Goal: Transaction & Acquisition: Purchase product/service

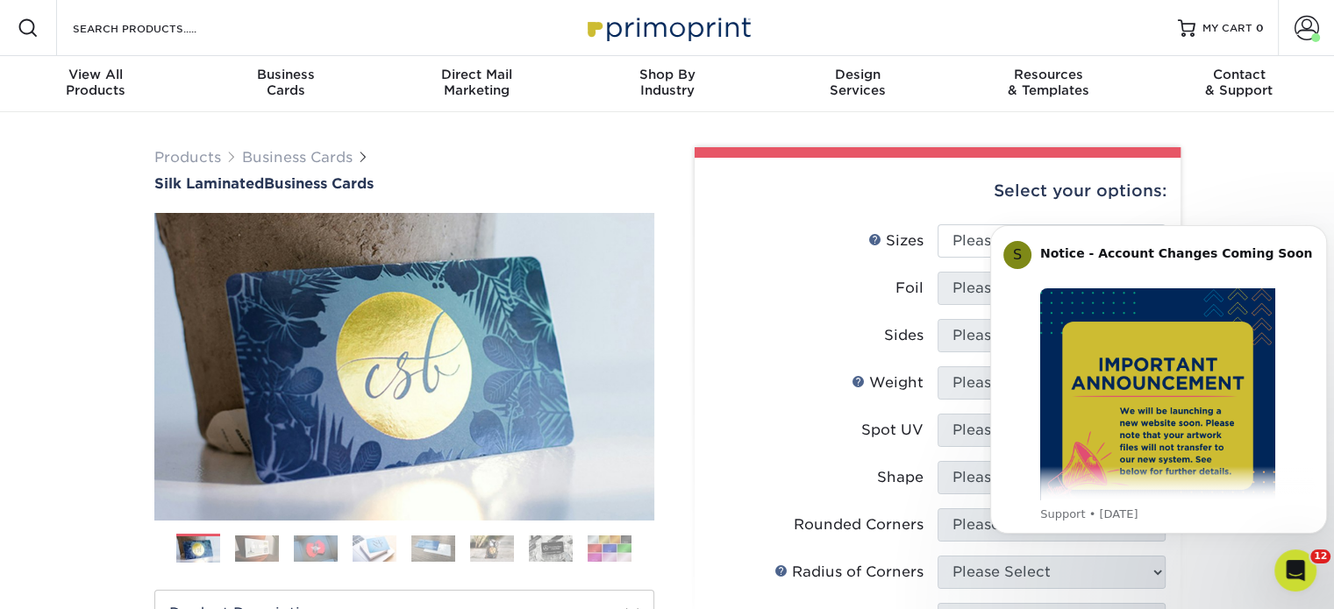
click at [736, 220] on div "Select your options:" at bounding box center [937, 191] width 458 height 67
click at [960, 238] on select "Please Select 1.5" x 3.5" - Mini 1.75" x 3.5" - Mini 2" x 2" - Square 2" x 3" -…" at bounding box center [1051, 240] width 228 height 33
select select "2.00x3.50"
click at [937, 224] on select "Please Select 1.5" x 3.5" - Mini 1.75" x 3.5" - Mini 2" x 2" - Square 2" x 3" -…" at bounding box center [1051, 240] width 228 height 33
click at [943, 279] on select "Please Select Yes No" at bounding box center [1051, 288] width 228 height 33
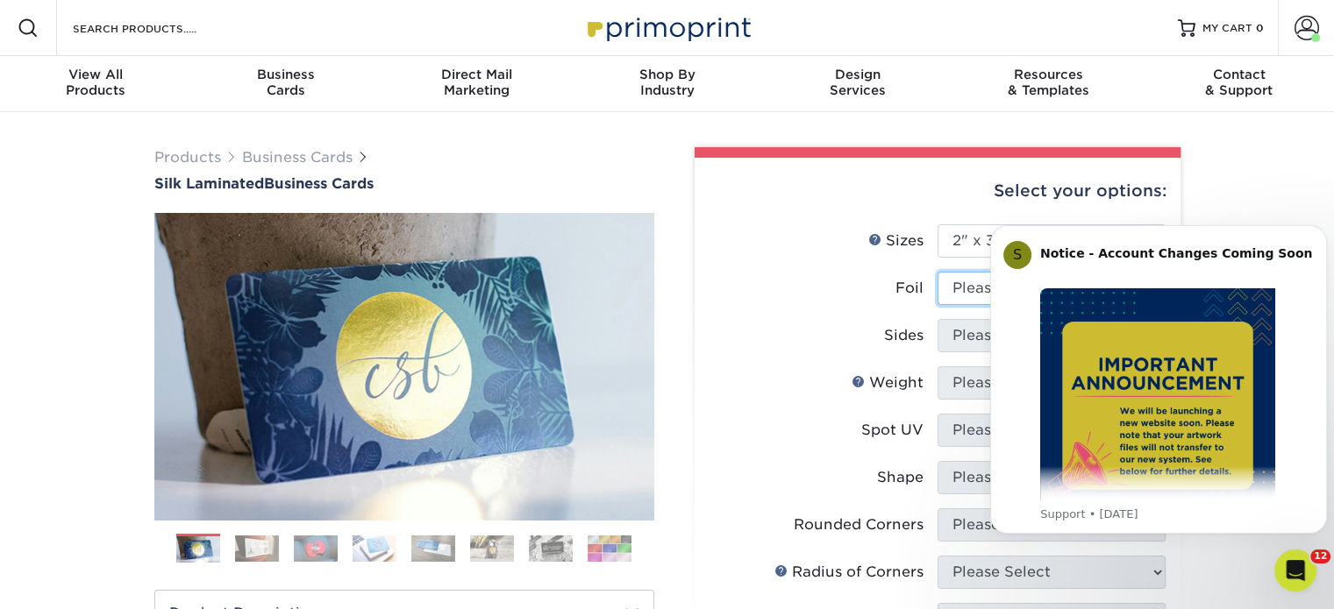
select select "1"
click at [937, 272] on select "Please Select Yes No" at bounding box center [1051, 288] width 228 height 33
click at [955, 332] on select "Please Select Print Both Sides - Foil Both Sides Print Both Sides - Foil Front …" at bounding box center [1051, 335] width 228 height 33
select select "e9e9dfb3-fba1-4d60-972c-fd9ca5904d33"
click at [937, 319] on select "Please Select Print Both Sides - Foil Both Sides Print Both Sides - Foil Front …" at bounding box center [1051, 335] width 228 height 33
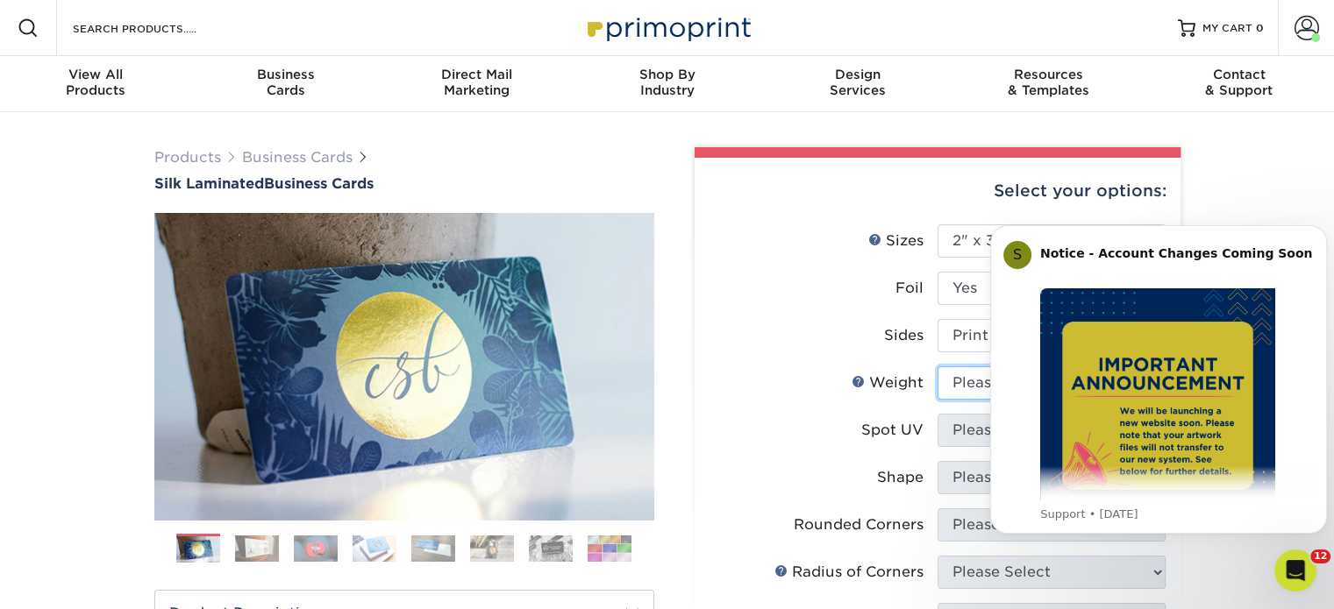
click at [967, 387] on select "Please Select 16PT" at bounding box center [1051, 382] width 228 height 33
select select "16PT"
click at [937, 366] on select "Please Select 16PT" at bounding box center [1051, 382] width 228 height 33
click at [812, 302] on label "Foil" at bounding box center [823, 288] width 228 height 33
click at [971, 422] on select "Please Select No Spot UV Front and Back (Both Sides) Front Only Back Only" at bounding box center [1051, 430] width 228 height 33
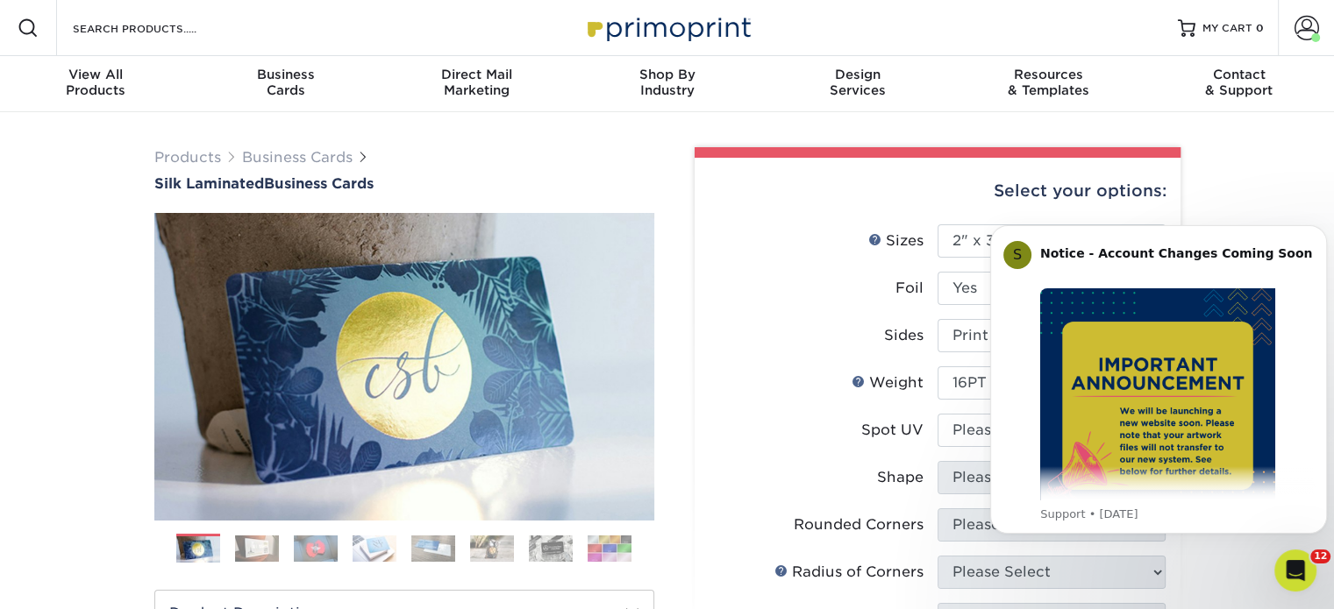
click at [834, 376] on label "Weight Help Weight" at bounding box center [823, 382] width 228 height 33
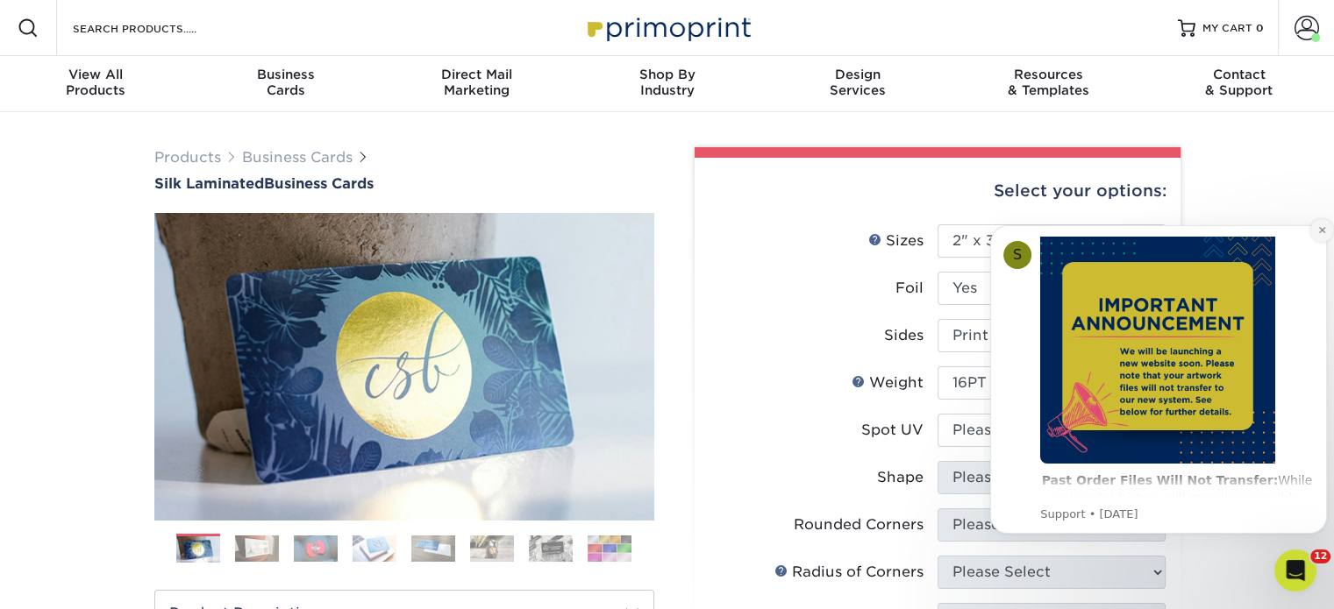
scroll to position [88, 0]
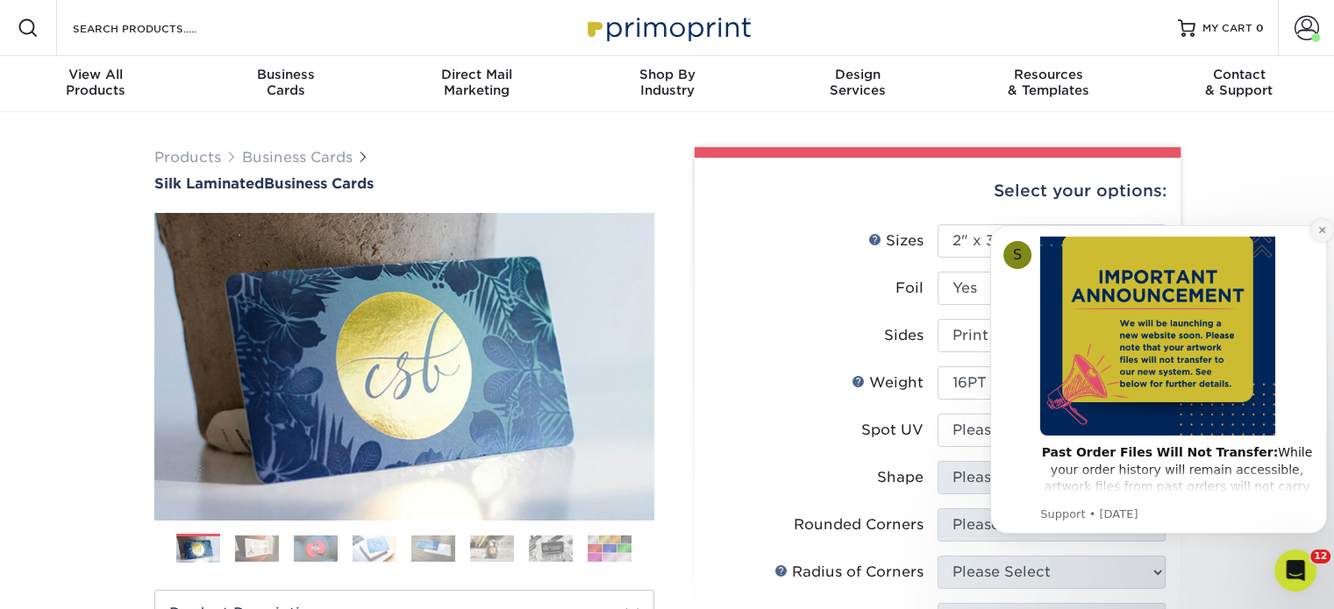
click at [1314, 232] on button "Dismiss notification" at bounding box center [1321, 230] width 23 height 23
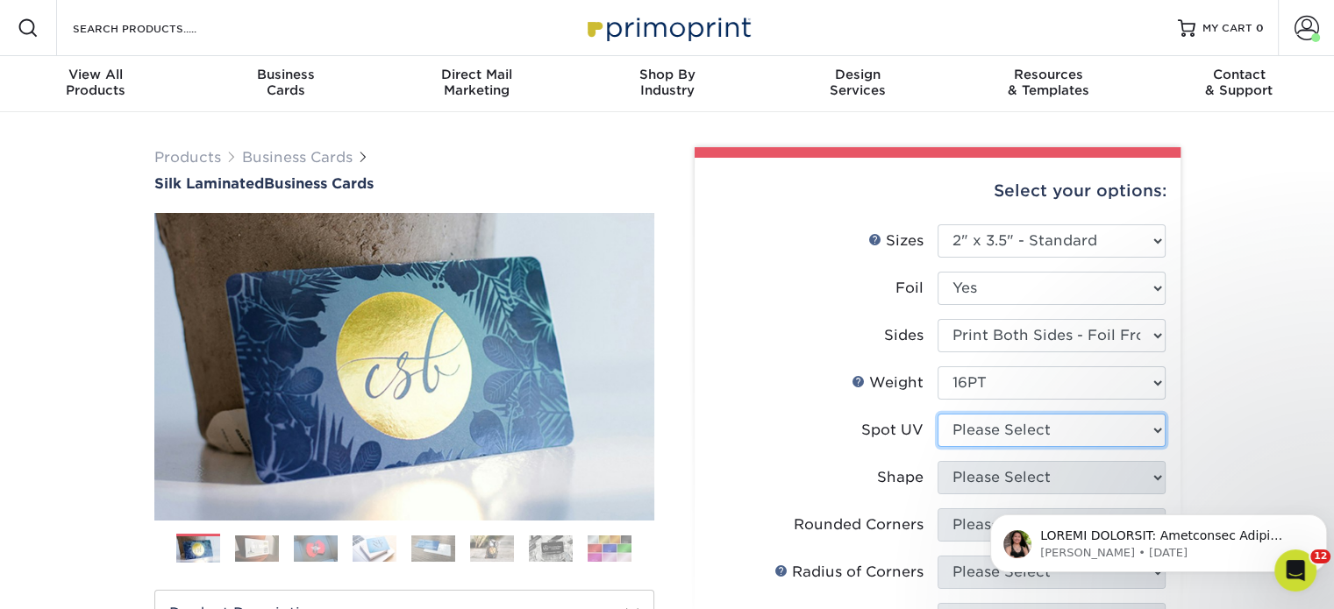
click at [982, 423] on select "Please Select No Spot UV Front and Back (Both Sides) Front Only Back Only" at bounding box center [1051, 430] width 228 height 33
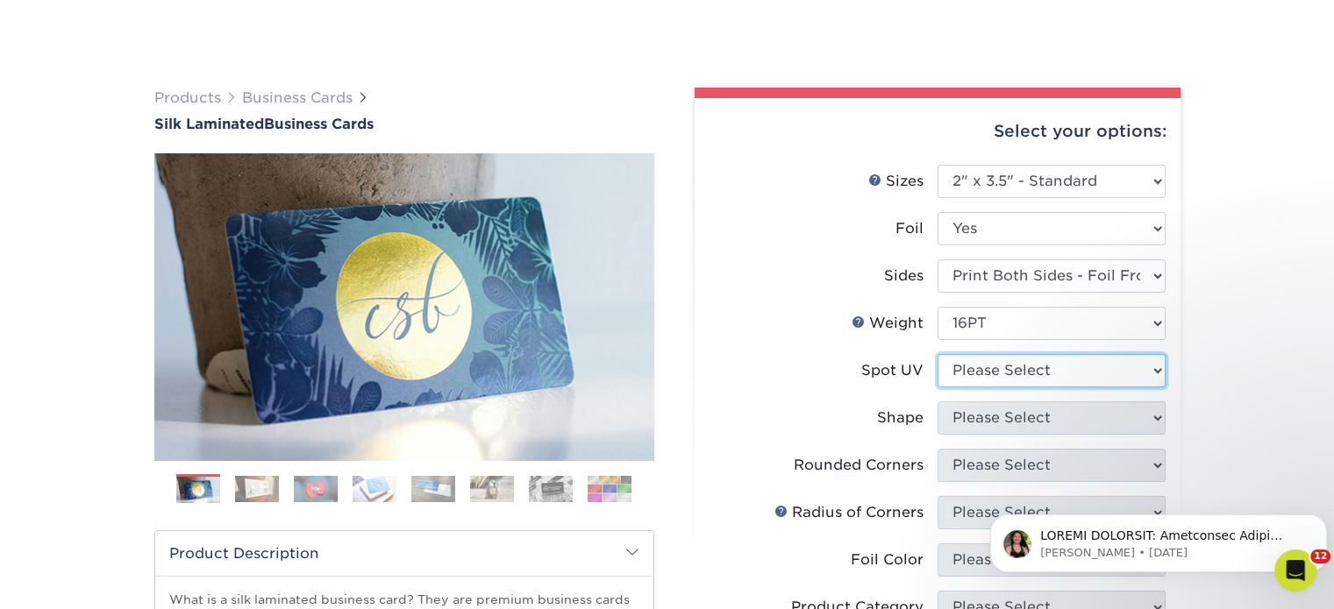
scroll to position [175, 0]
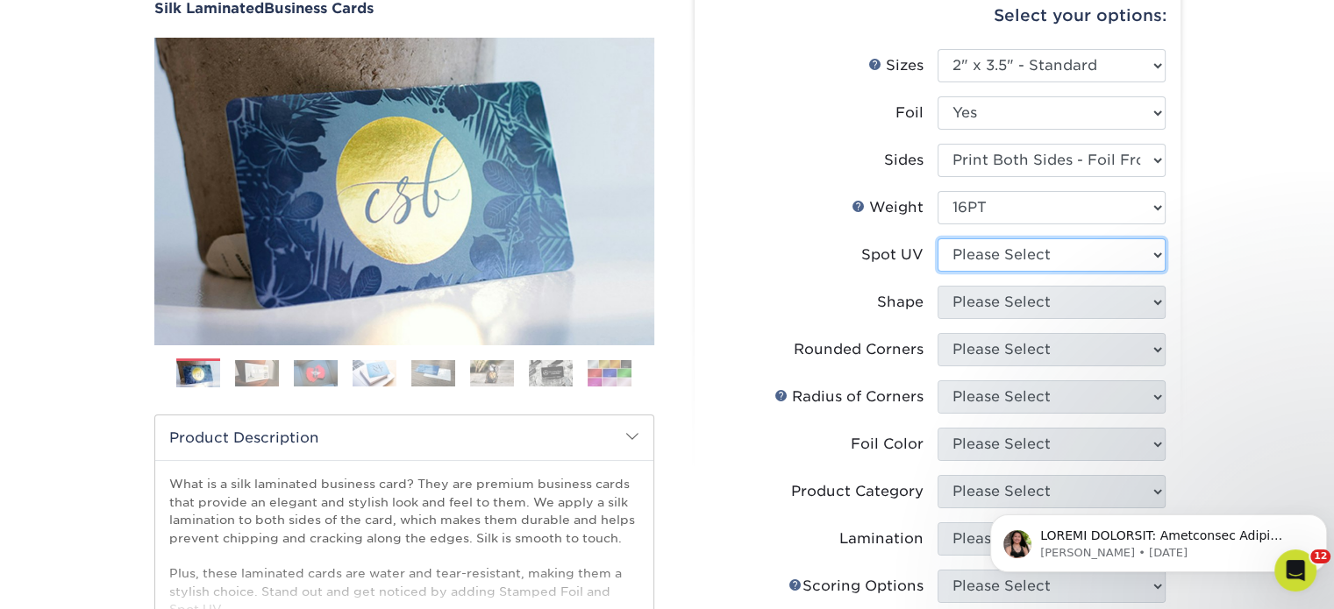
click at [1034, 248] on select "Please Select No Spot UV Front and Back (Both Sides) Front Only Back Only" at bounding box center [1051, 254] width 228 height 33
select select "3"
click at [937, 238] on select "Please Select No Spot UV Front and Back (Both Sides) Front Only Back Only" at bounding box center [1051, 254] width 228 height 33
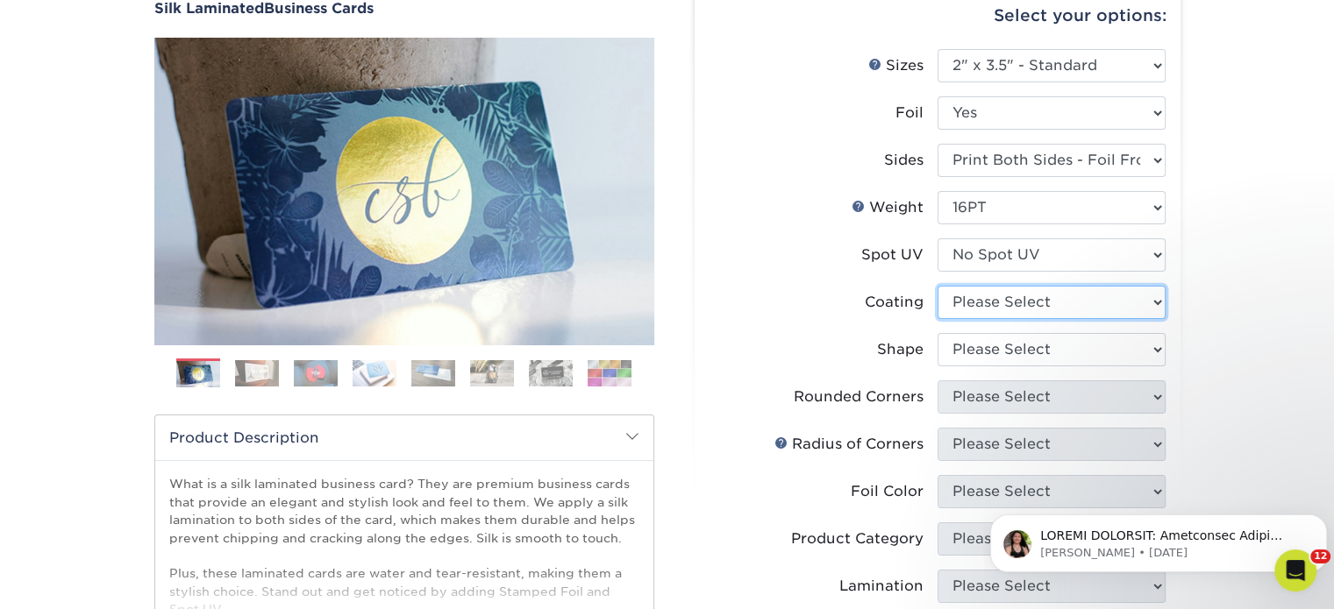
click at [1013, 308] on select at bounding box center [1051, 302] width 228 height 33
select select "3e7618de-abca-4bda-9f97-8b9129e913d8"
click at [937, 286] on select at bounding box center [1051, 302] width 228 height 33
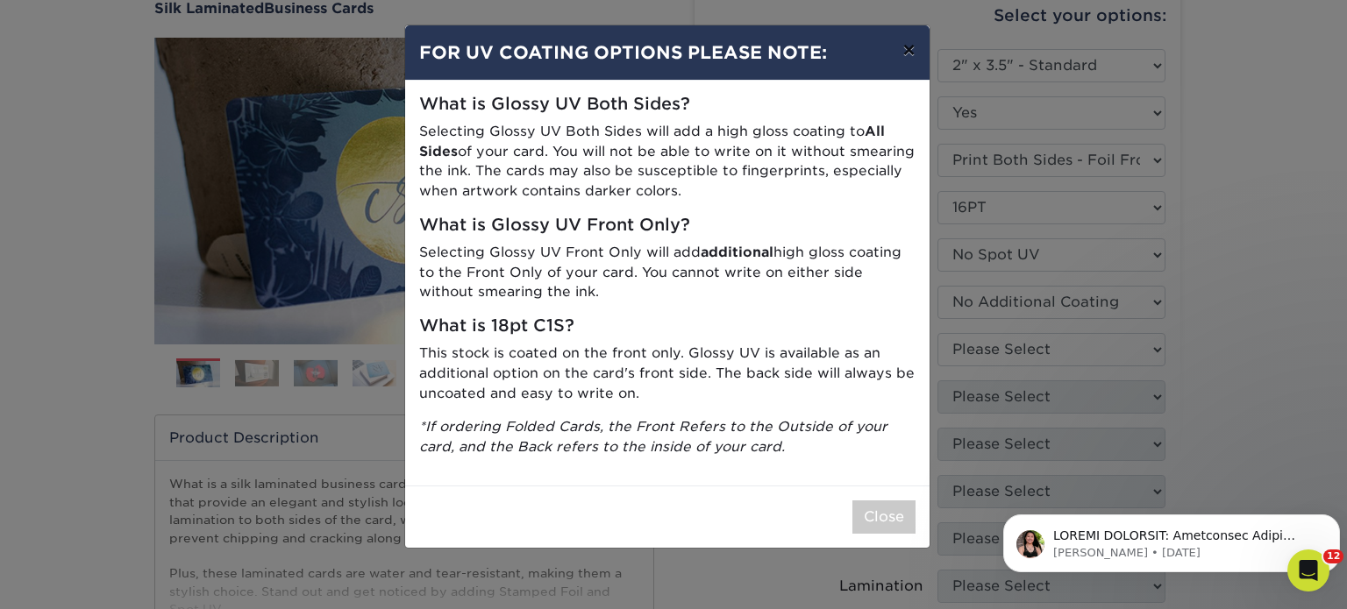
click at [912, 69] on button "×" at bounding box center [908, 49] width 40 height 49
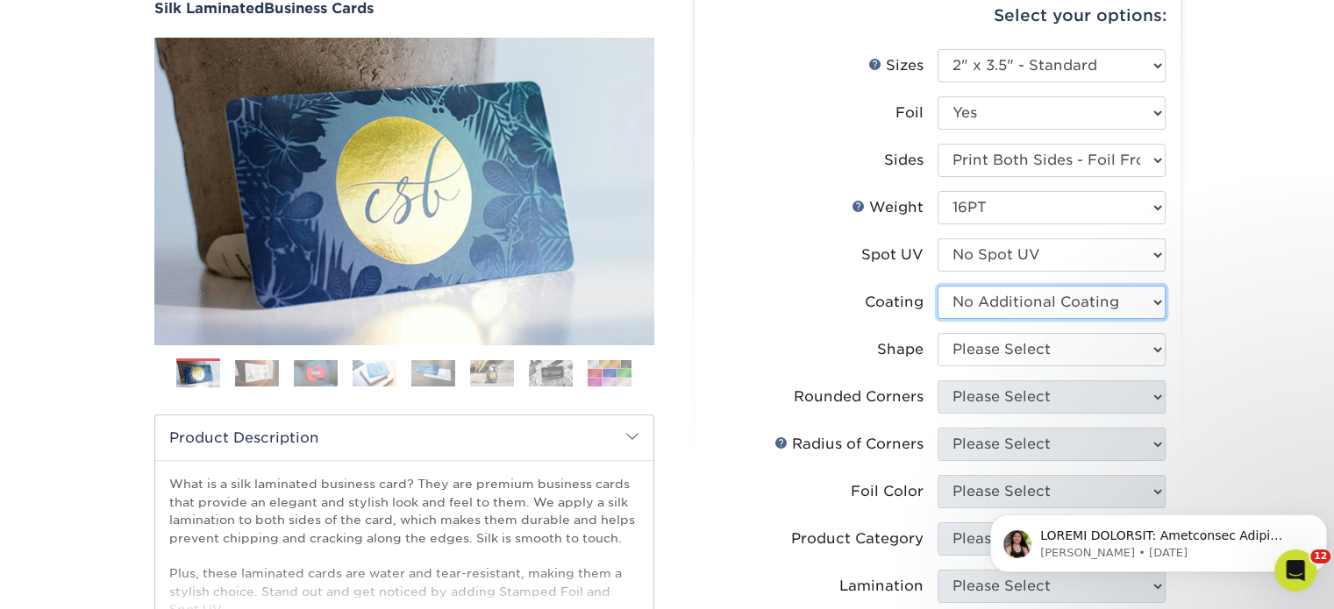
click at [978, 288] on select at bounding box center [1051, 302] width 228 height 33
click at [937, 286] on select at bounding box center [1051, 302] width 228 height 33
click at [984, 350] on select "Please Select Standard" at bounding box center [1051, 349] width 228 height 33
select select "standard"
click at [937, 333] on select "Please Select Standard" at bounding box center [1051, 349] width 228 height 33
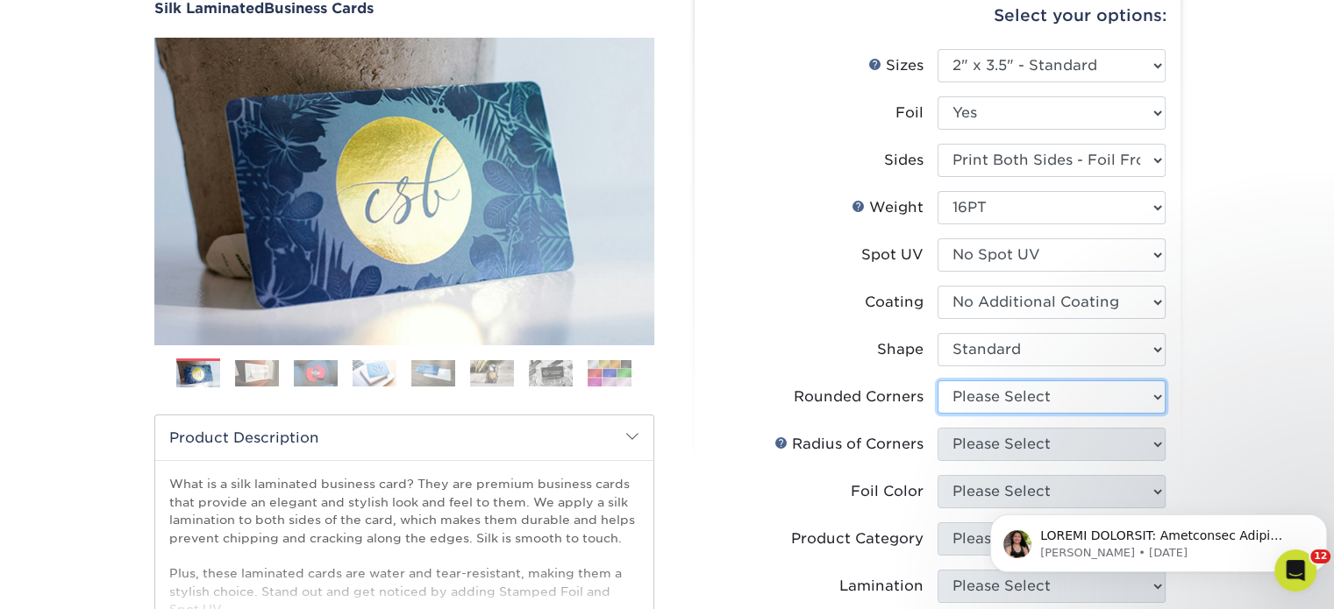
click at [980, 393] on select "Please Select Yes - Round 2 Corners Yes - Round 4 Corners No" at bounding box center [1051, 397] width 228 height 33
select select "0"
click at [937, 381] on select "Please Select Yes - Round 2 Corners Yes - Round 4 Corners No" at bounding box center [1051, 397] width 228 height 33
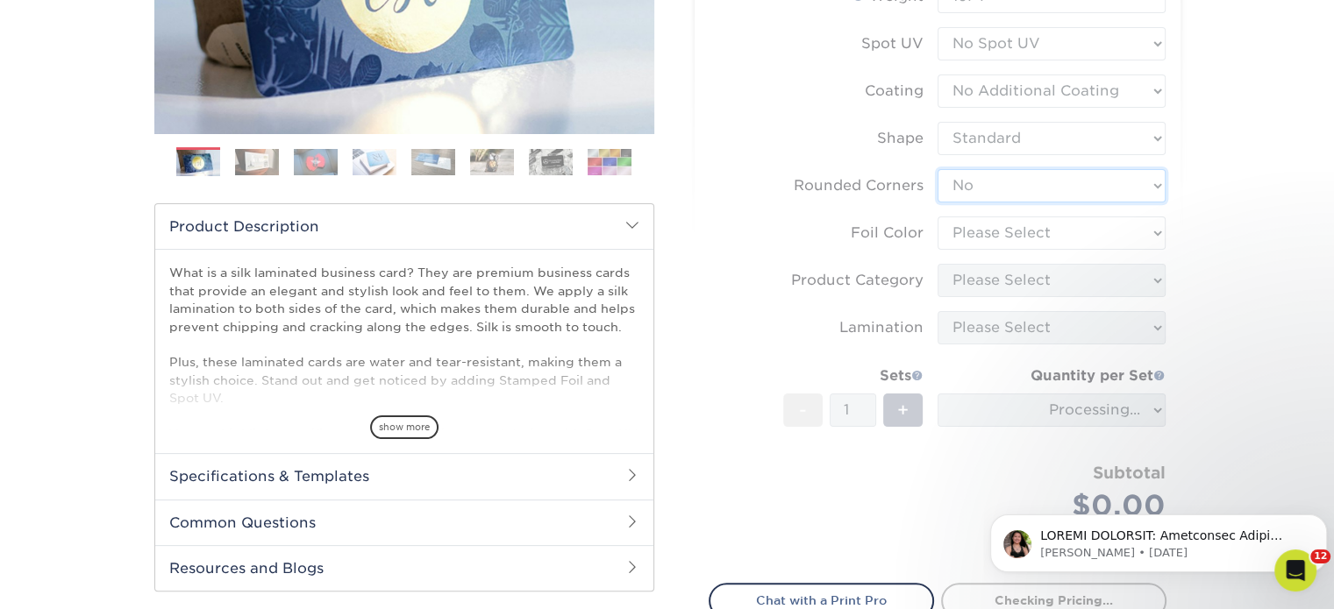
scroll to position [438, 0]
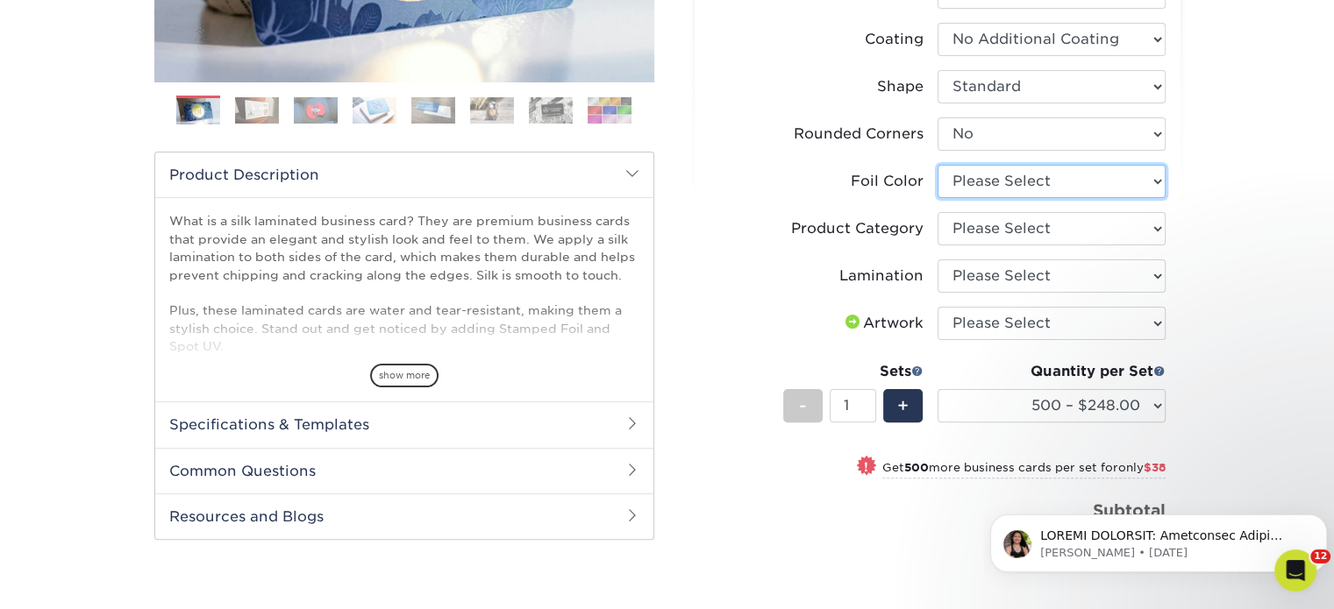
click at [1032, 185] on select "Please Select Silver Foil Black Foil Blue Foil Copper Foil Gold Foil Red Foil R…" at bounding box center [1051, 181] width 228 height 33
select select "a834dd52-fe06-4ed6-9a86-5bd3c2d02515"
click at [937, 165] on select "Please Select Silver Foil Black Foil Blue Foil Copper Foil Gold Foil Red Foil R…" at bounding box center [1051, 181] width 228 height 33
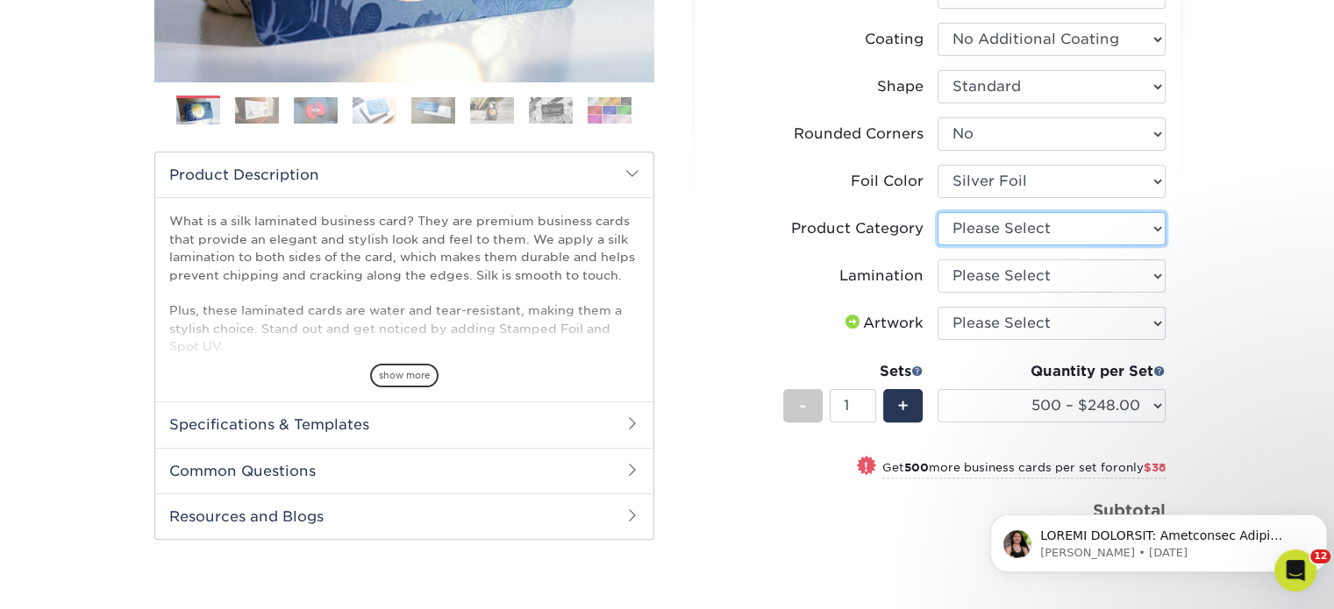
click at [1023, 224] on select "Please Select Business Cards" at bounding box center [1051, 228] width 228 height 33
select select "3b5148f1-0588-4f88-a218-97bcfdce65c1"
click at [937, 212] on select "Please Select Business Cards" at bounding box center [1051, 228] width 228 height 33
click at [1024, 280] on select "Please Select Silk" at bounding box center [1051, 276] width 228 height 33
select select "ccacb42f-45f7-42d3-bbd3-7c8421cf37f0"
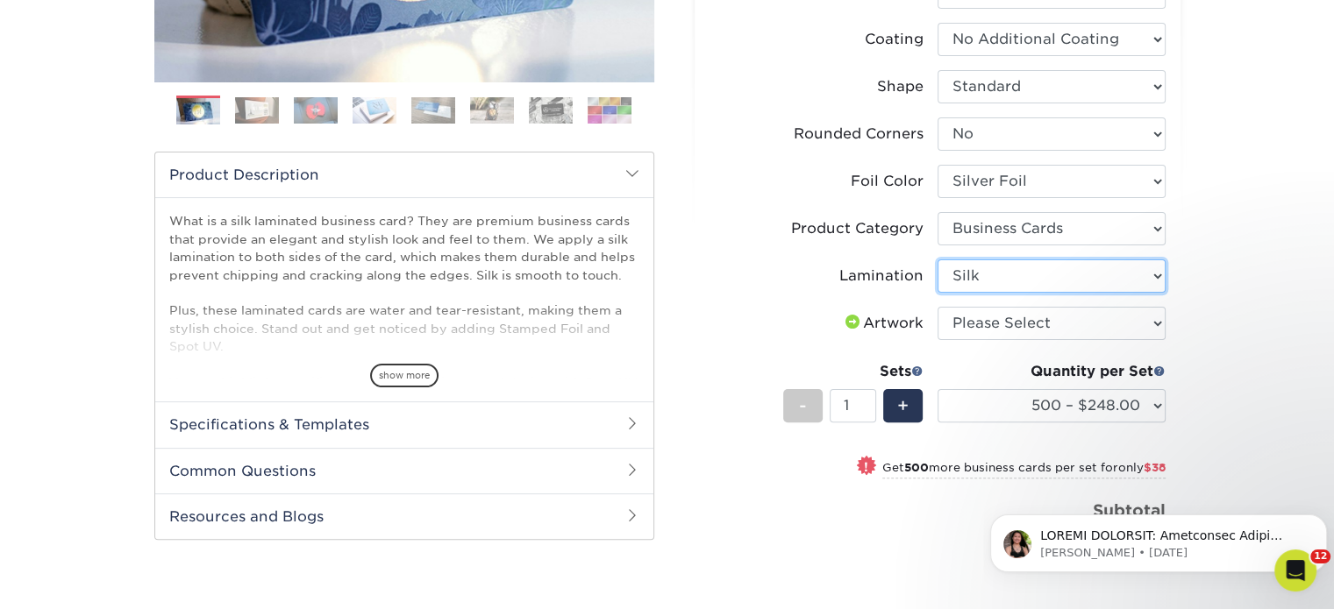
click at [937, 260] on select "Please Select Silk" at bounding box center [1051, 276] width 228 height 33
click at [1007, 317] on select "Please Select I will upload files I need a design - $100" at bounding box center [1051, 323] width 228 height 33
select select "upload"
click at [937, 307] on select "Please Select I will upload files I need a design - $100" at bounding box center [1051, 323] width 228 height 33
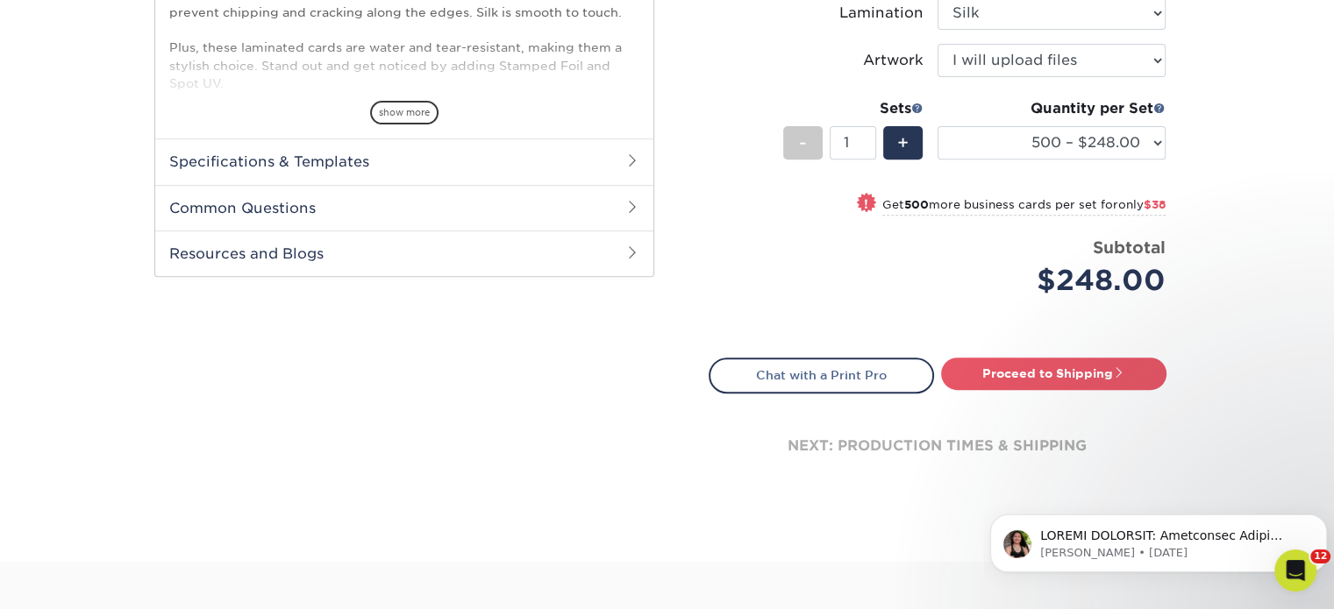
scroll to position [351, 0]
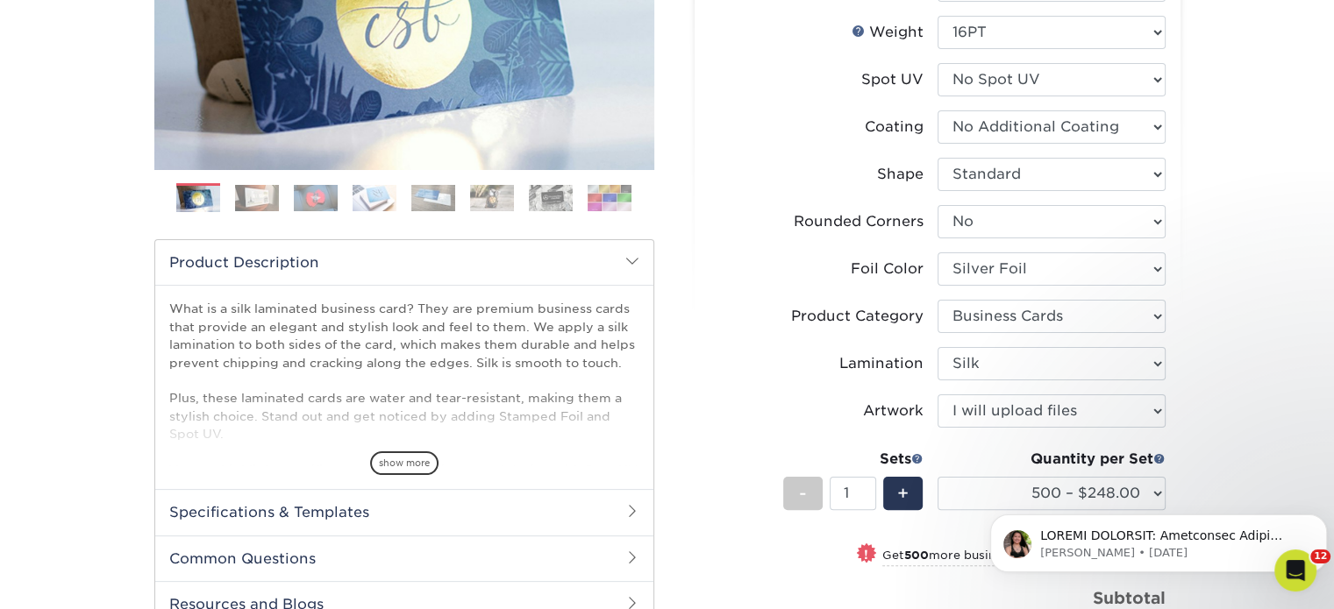
click at [399, 459] on span "show more" at bounding box center [404, 464] width 68 height 24
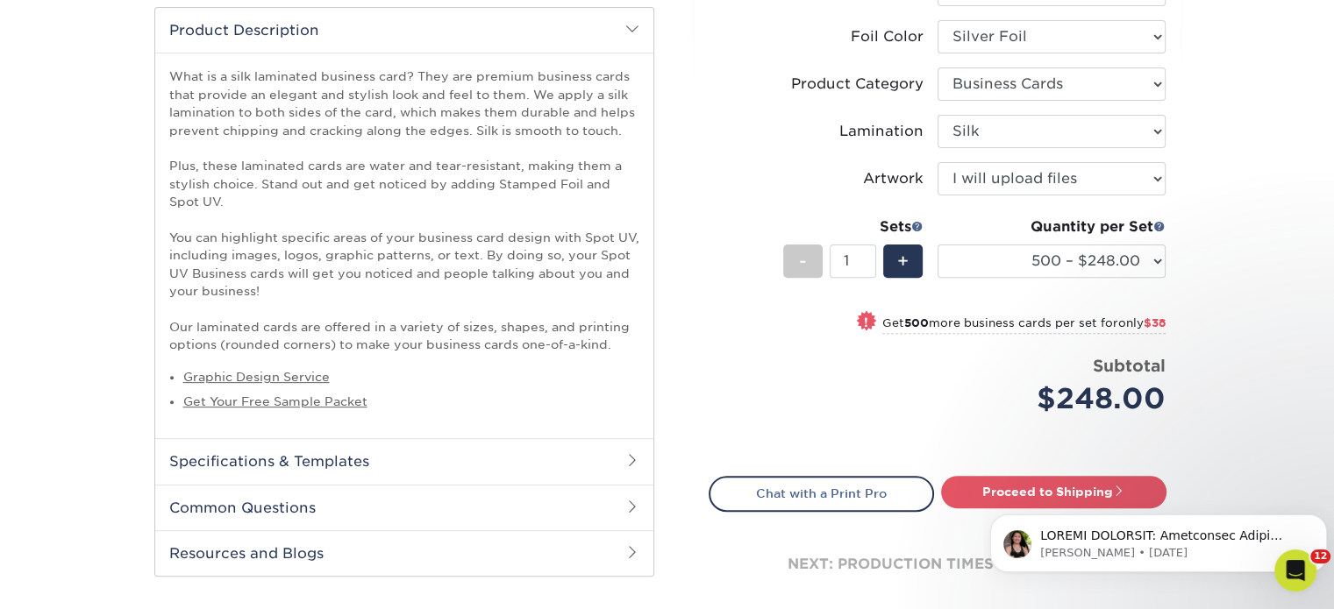
scroll to position [614, 0]
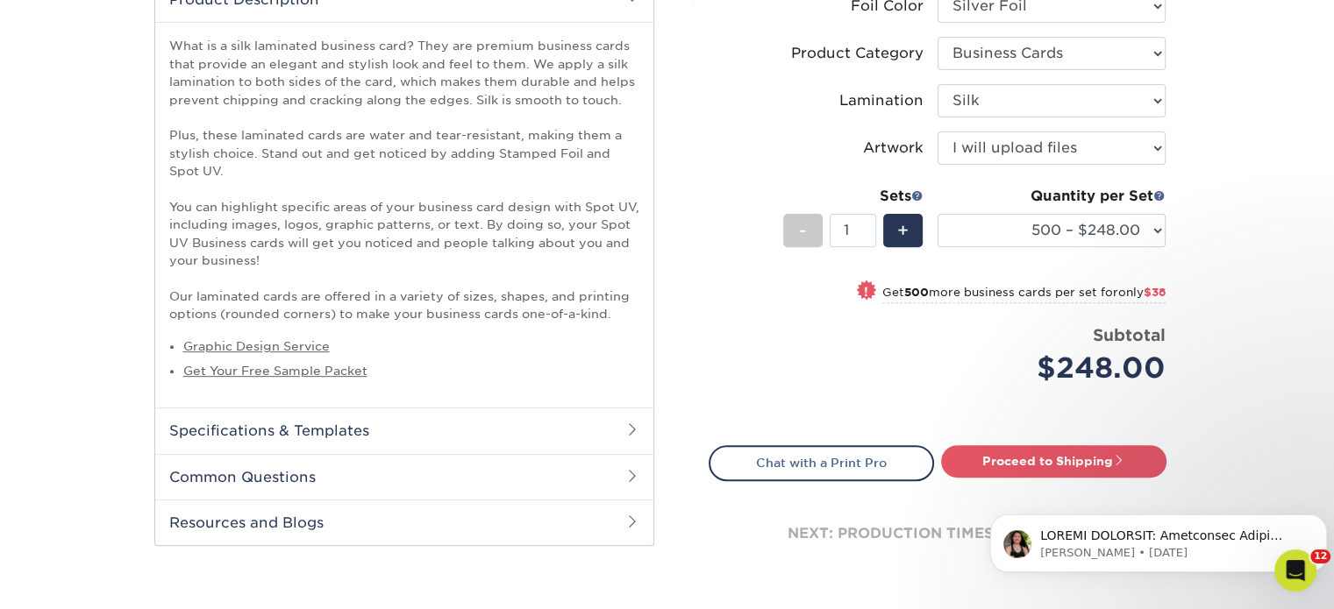
click at [274, 424] on h2 "Specifications & Templates" at bounding box center [404, 431] width 498 height 46
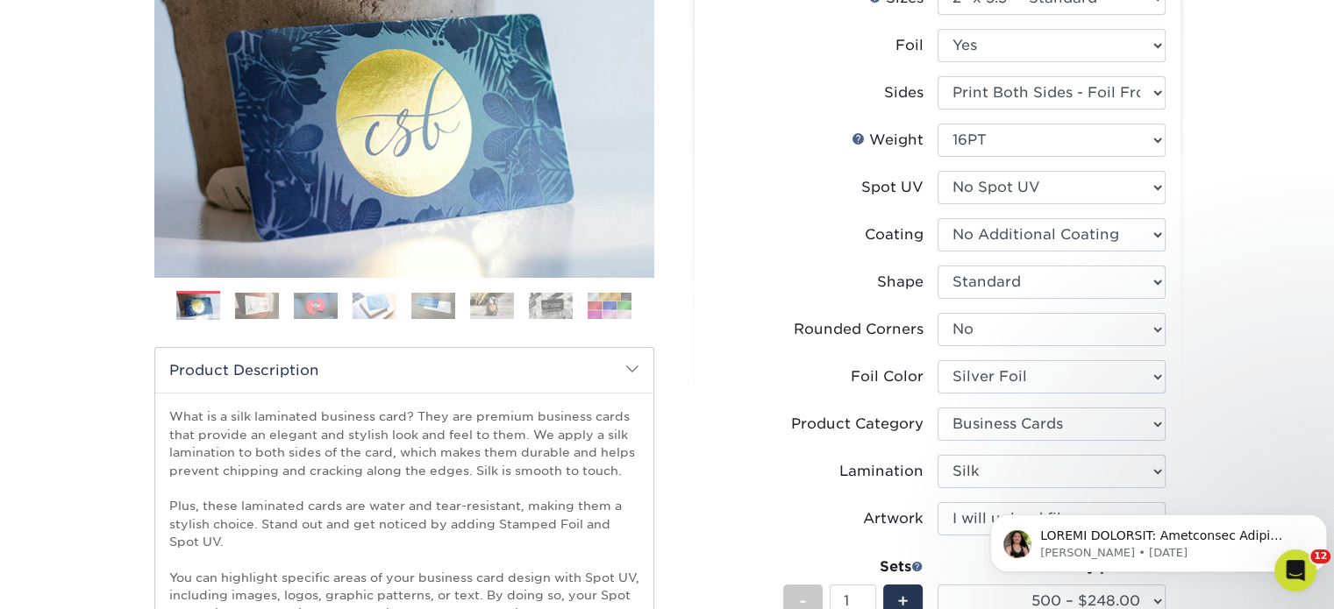
scroll to position [351, 0]
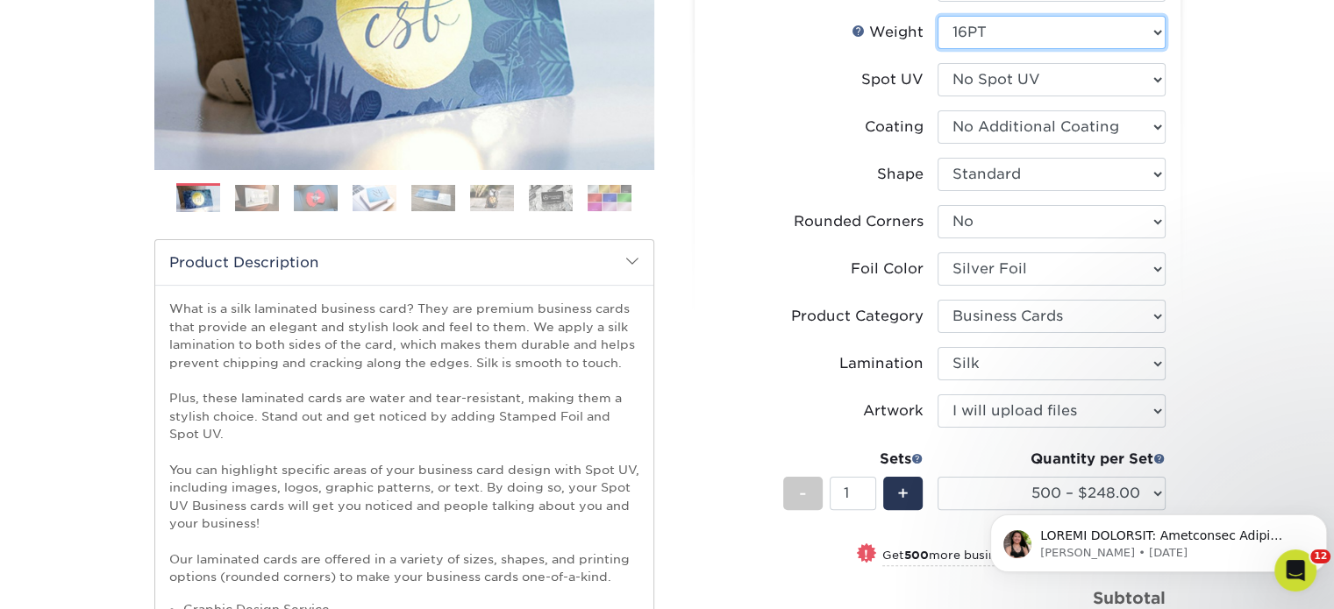
click at [1017, 34] on select "Please Select 16PT" at bounding box center [1051, 32] width 228 height 33
click at [742, 56] on li "Weight Help Weight Please Select 16PT" at bounding box center [937, 39] width 456 height 47
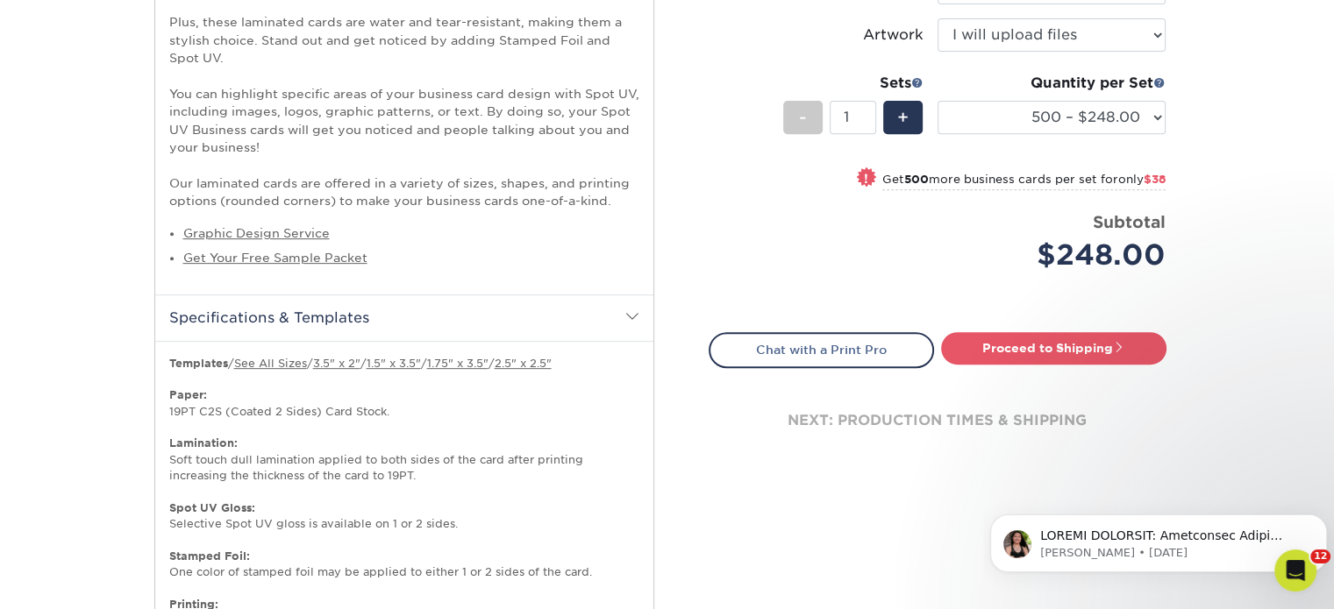
scroll to position [701, 0]
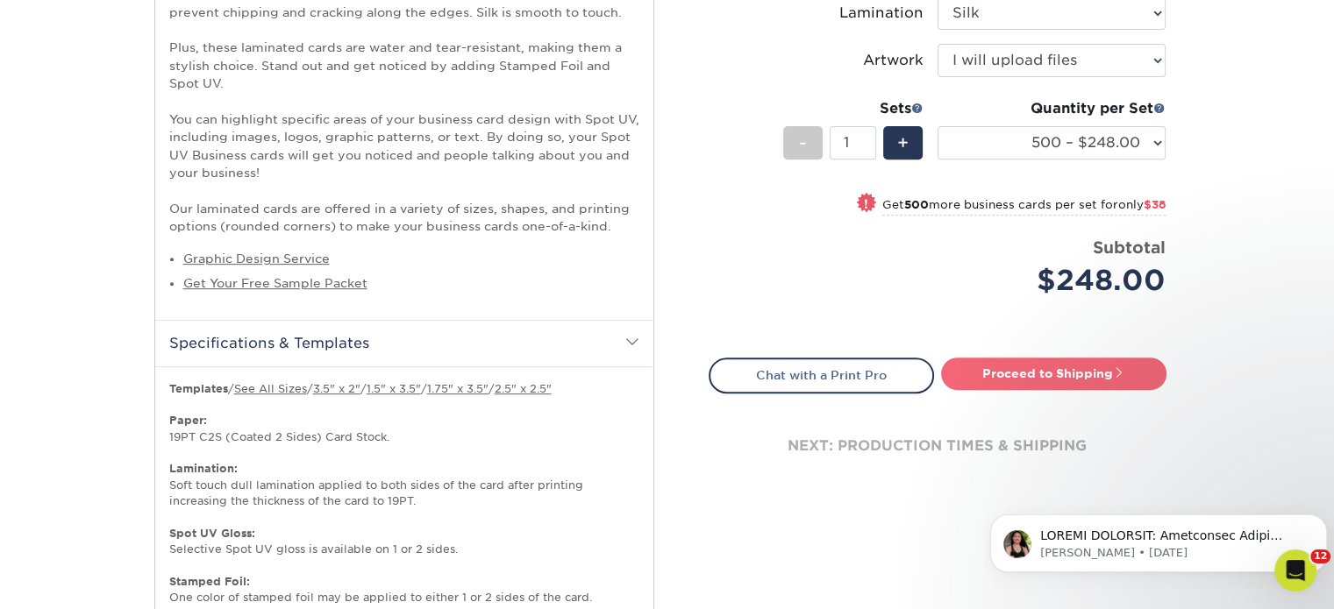
click at [1052, 372] on link "Proceed to Shipping" at bounding box center [1053, 374] width 225 height 32
type input "Set 1"
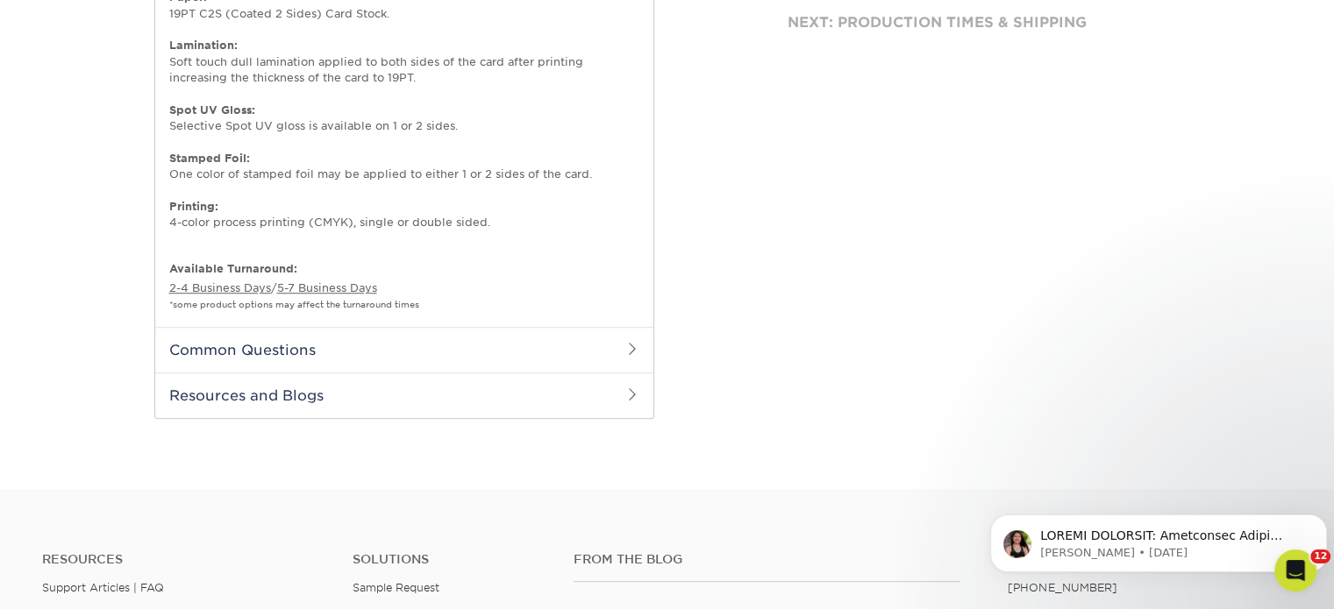
select select "f67cd561-658c-43c4-a0fa-33a72eb27a32"
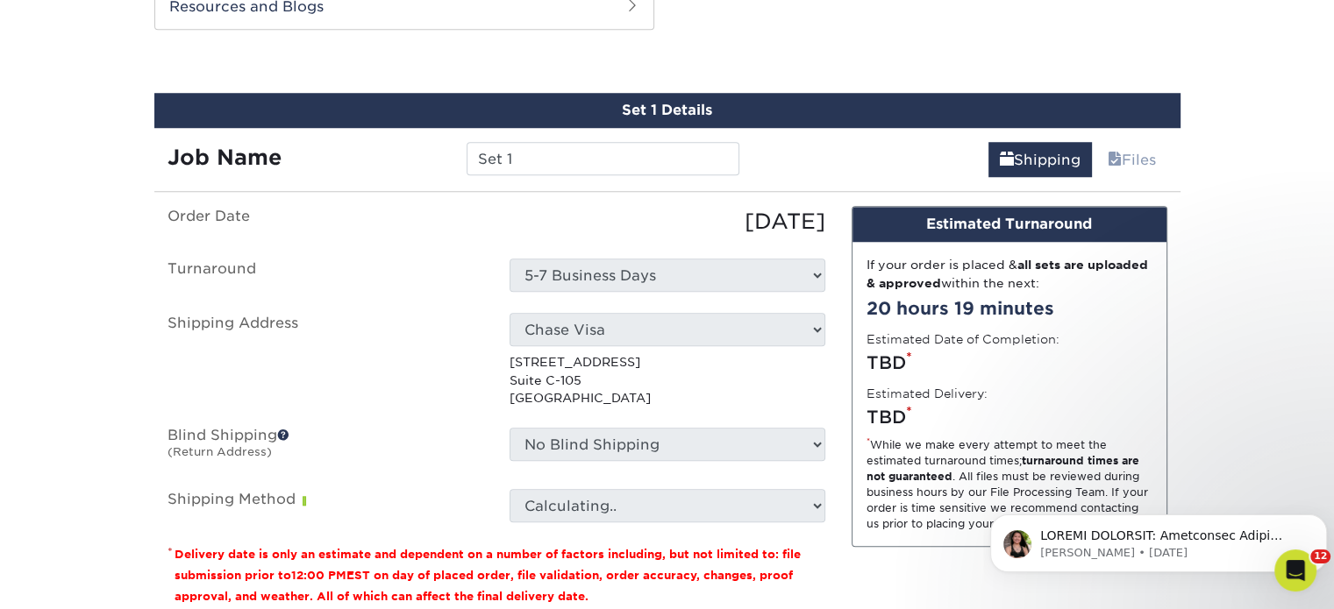
scroll to position [1544, 0]
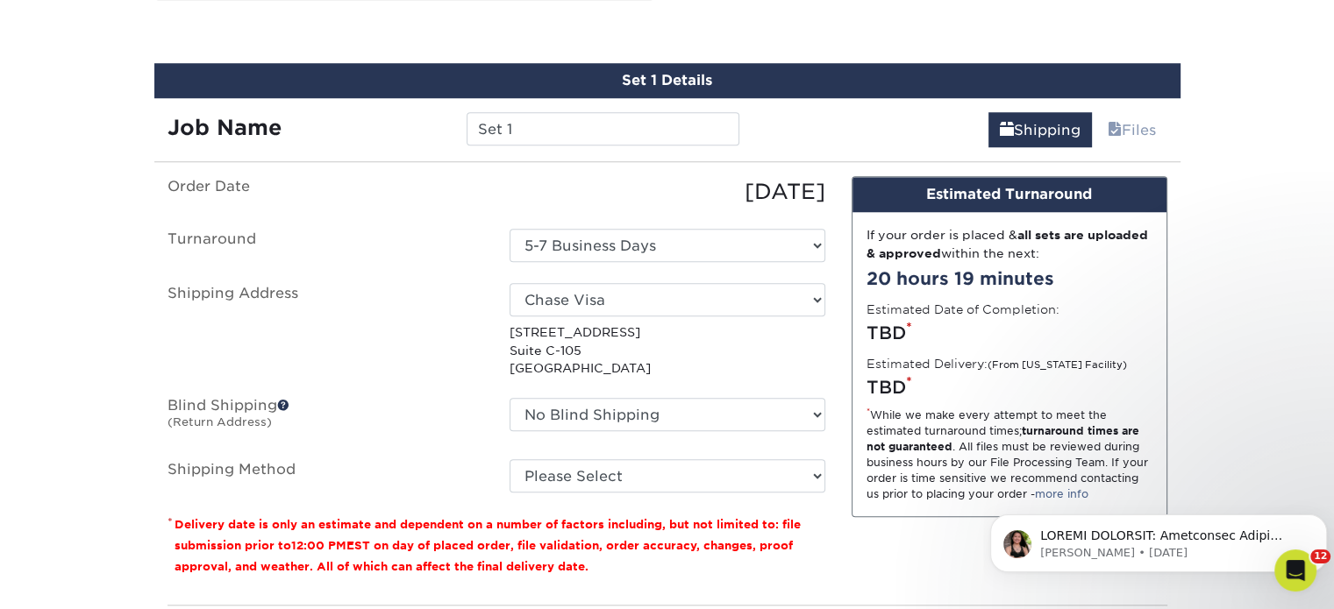
click at [525, 492] on fieldset "Order Date [DATE] [GEOGRAPHIC_DATA] Select One 5-7 Business Days Shipping Addre…" at bounding box center [496, 345] width 658 height 338
click at [534, 480] on select "Please Select Ground Shipping (+$8.96) 3 Day Shipping Service (+$15.36) 2 Day A…" at bounding box center [667, 475] width 316 height 33
select select "03"
click at [509, 459] on select "Please Select Ground Shipping (+$8.96) 3 Day Shipping Service (+$15.36) 2 Day A…" at bounding box center [667, 475] width 316 height 33
